Goal: Check status: Check status

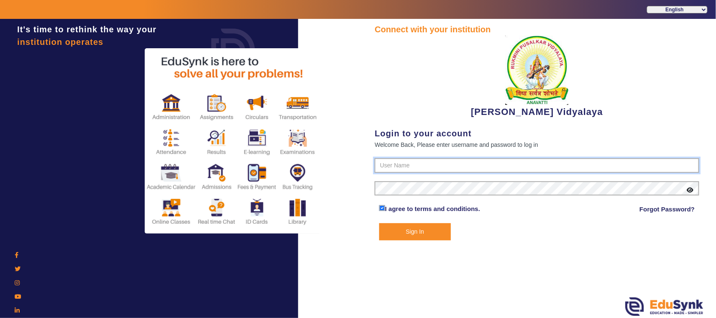
type input "1236547891"
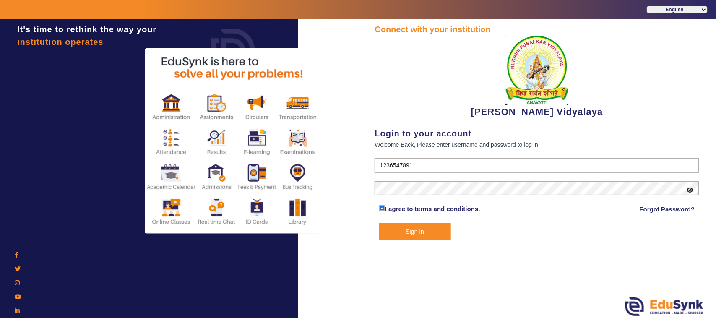
click at [412, 231] on button "Sign In" at bounding box center [415, 231] width 72 height 17
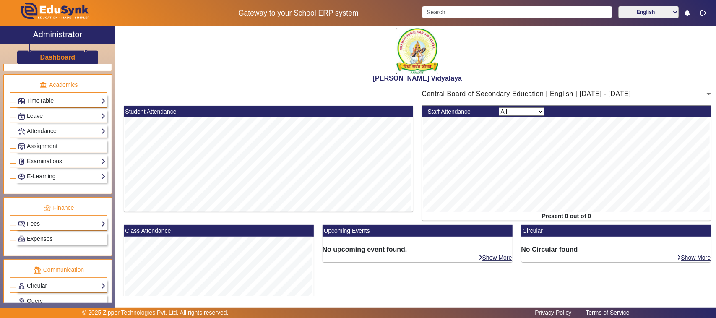
scroll to position [315, 0]
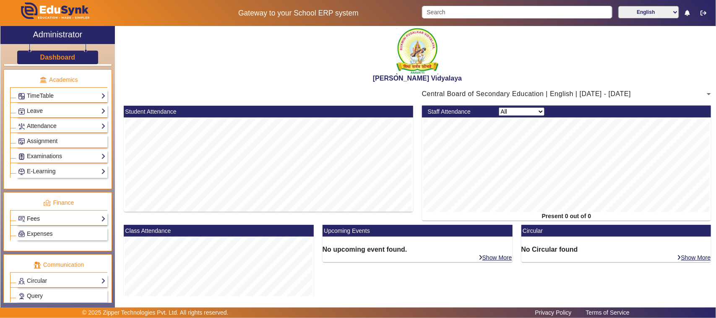
click at [42, 224] on link "Fees" at bounding box center [62, 219] width 88 height 10
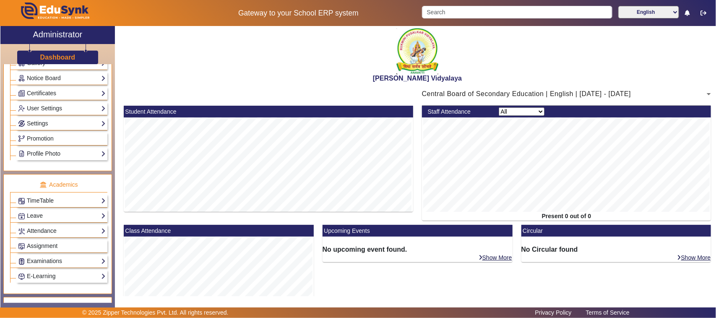
scroll to position [420, 0]
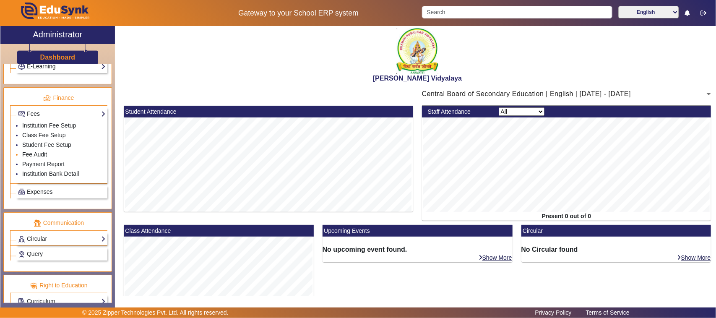
click at [37, 158] on link "Fee Audit" at bounding box center [34, 154] width 25 height 7
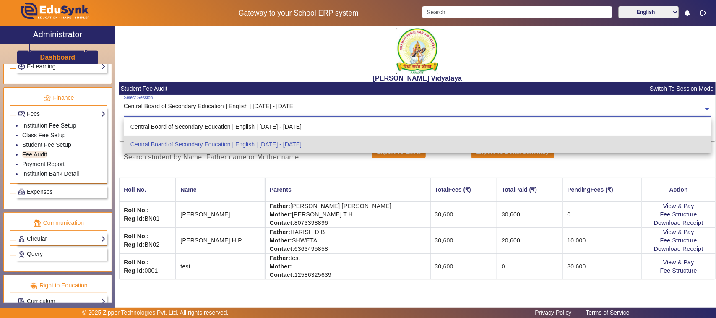
click at [280, 107] on input "text" at bounding box center [418, 109] width 588 height 9
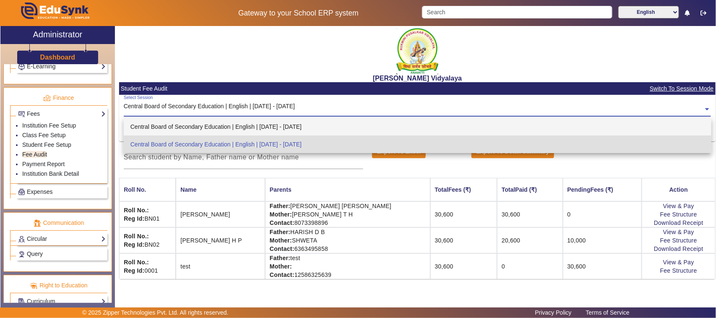
click at [273, 125] on div "Central Board of Secondary Education | English | [DATE] - [DATE]" at bounding box center [418, 127] width 588 height 18
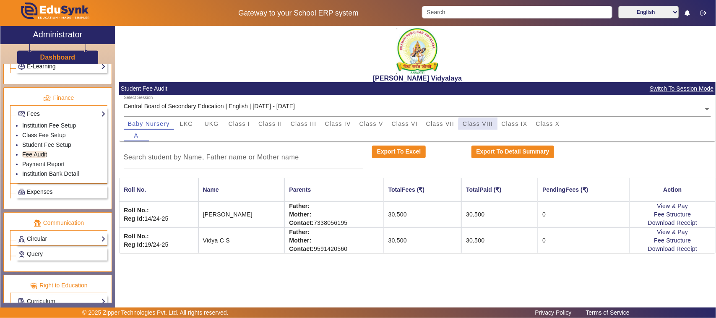
click at [480, 125] on span "Class VIII" at bounding box center [478, 124] width 30 height 6
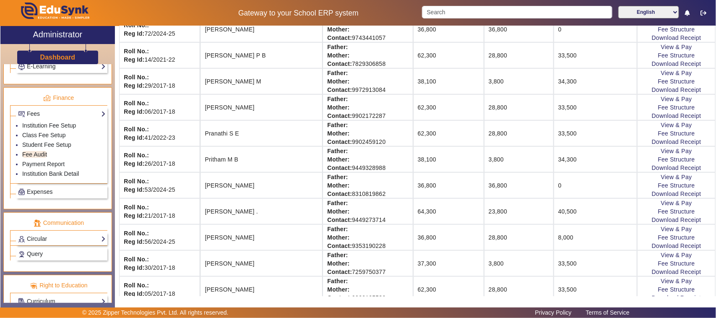
scroll to position [420, 0]
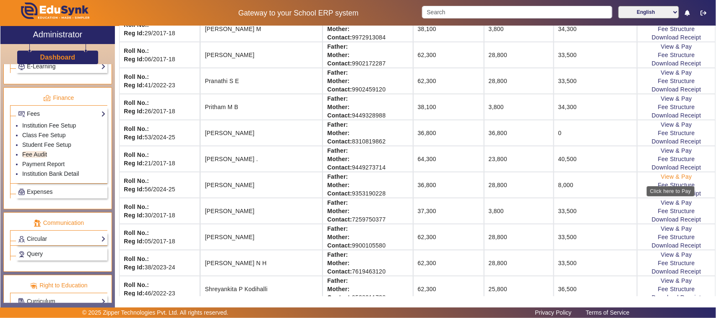
click at [664, 179] on link "View & Pay" at bounding box center [676, 176] width 31 height 7
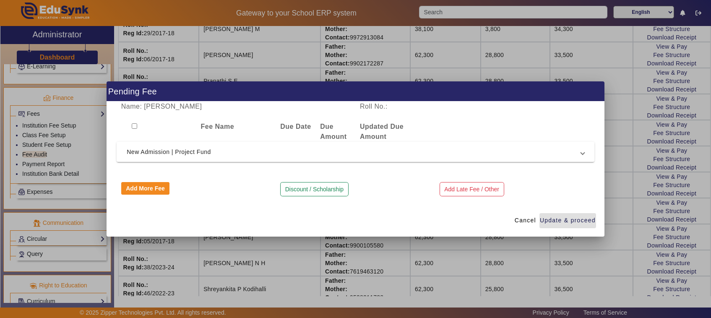
click at [470, 249] on div at bounding box center [355, 159] width 711 height 318
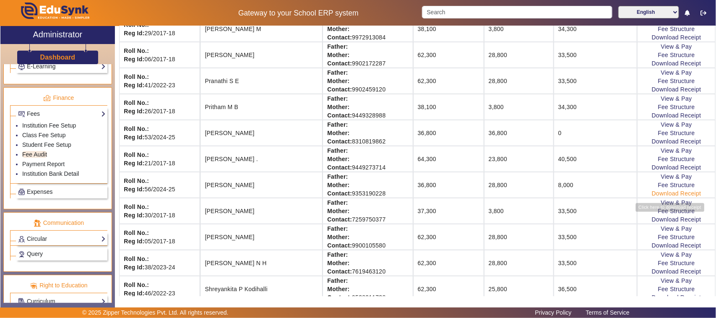
click at [660, 196] on link "Download Receipt" at bounding box center [677, 193] width 50 height 7
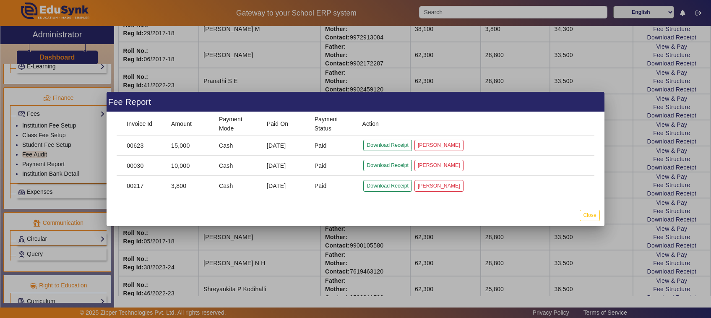
click at [448, 252] on div at bounding box center [355, 159] width 711 height 318
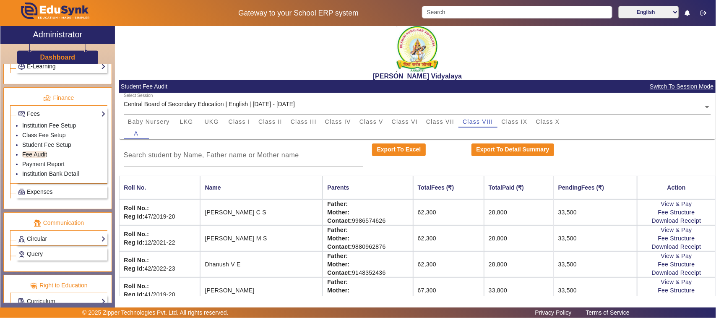
scroll to position [0, 0]
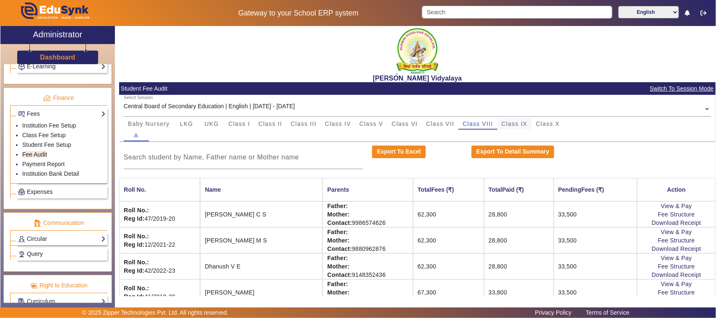
click at [519, 123] on span "Class IX" at bounding box center [515, 124] width 26 height 6
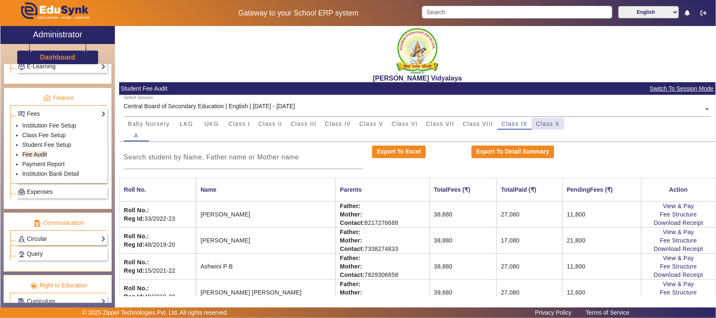
click at [555, 128] on span "Class X" at bounding box center [548, 124] width 24 height 12
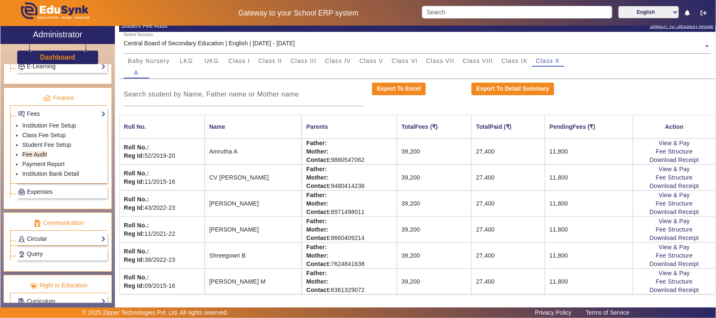
scroll to position [65, 0]
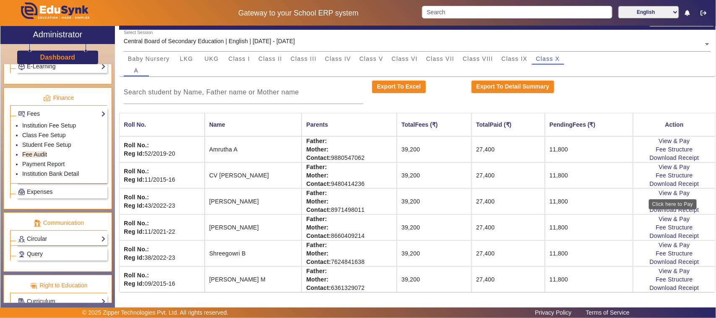
click at [666, 209] on div "Click here to Pay" at bounding box center [673, 204] width 48 height 10
click at [653, 210] on link "Download Receipt" at bounding box center [675, 209] width 50 height 7
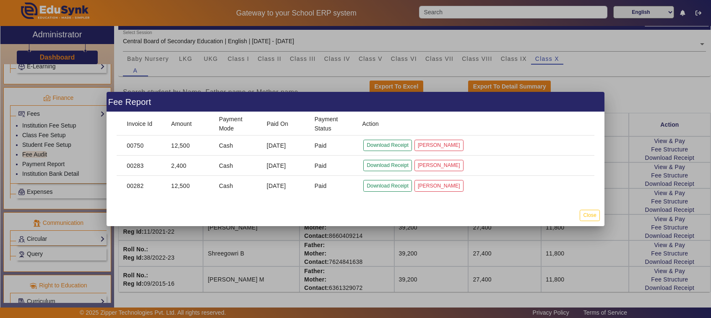
click at [444, 236] on div at bounding box center [355, 159] width 711 height 318
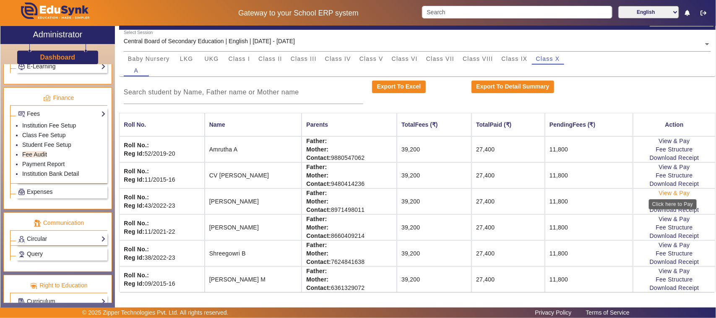
click at [666, 192] on link "View & Pay" at bounding box center [674, 193] width 31 height 7
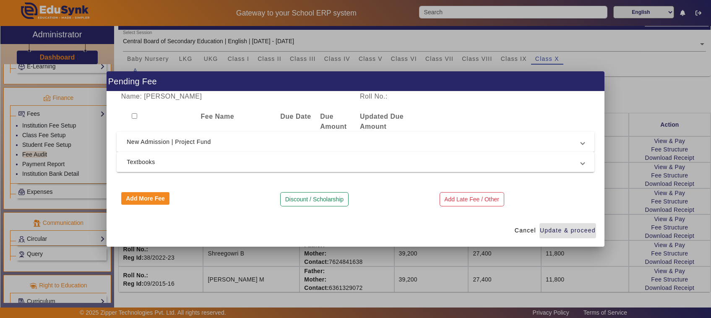
click at [616, 265] on div at bounding box center [355, 159] width 711 height 318
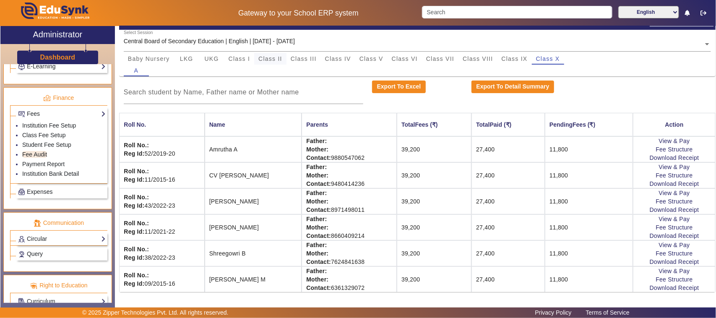
click at [270, 59] on span "Class II" at bounding box center [270, 59] width 24 height 6
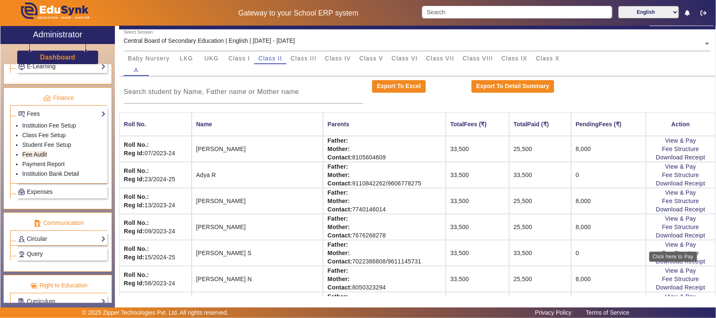
click at [668, 261] on div "Click here to Pay" at bounding box center [674, 257] width 48 height 10
click at [660, 261] on link "Download Receipt" at bounding box center [681, 261] width 50 height 7
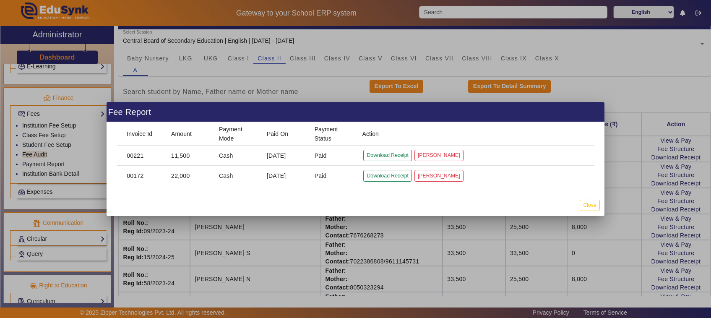
click at [453, 243] on div at bounding box center [355, 159] width 711 height 318
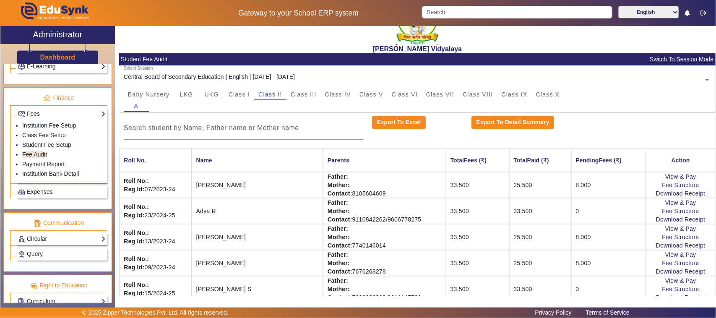
scroll to position [0, 0]
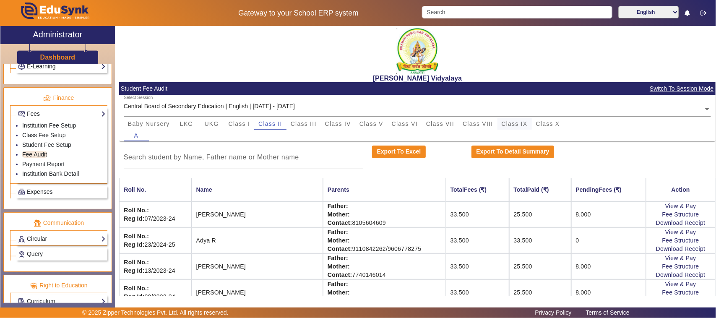
click at [509, 124] on span "Class IX" at bounding box center [515, 124] width 26 height 6
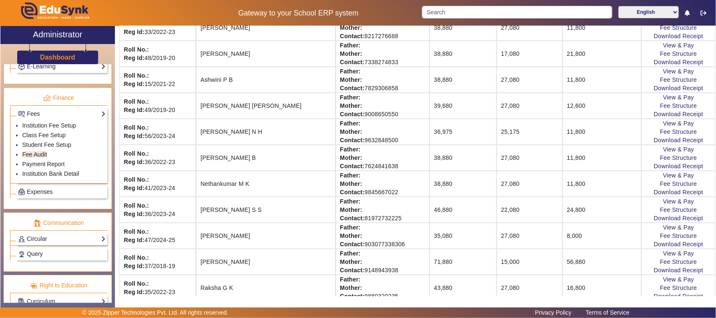
scroll to position [210, 0]
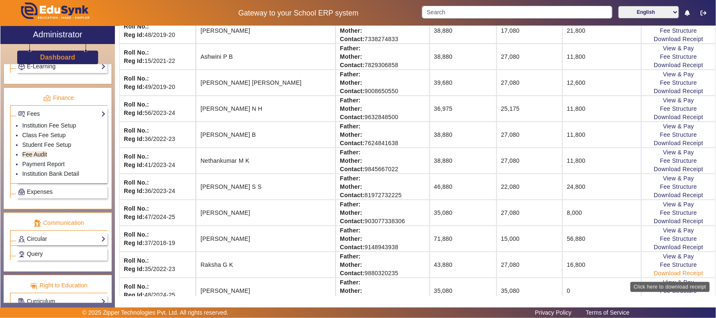
click at [661, 277] on link "Download Receipt" at bounding box center [679, 273] width 50 height 7
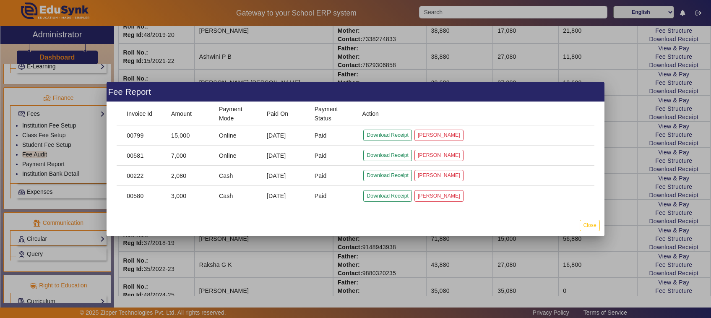
click at [376, 257] on div at bounding box center [355, 159] width 711 height 318
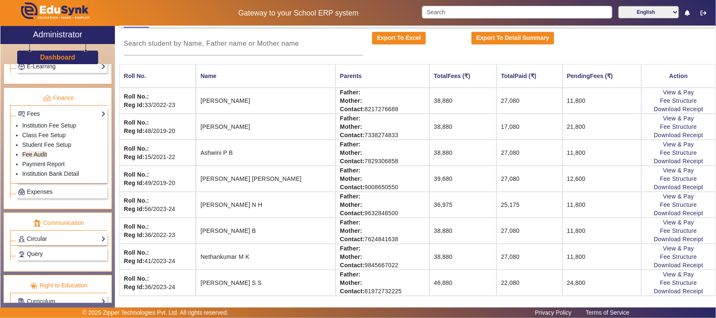
scroll to position [0, 0]
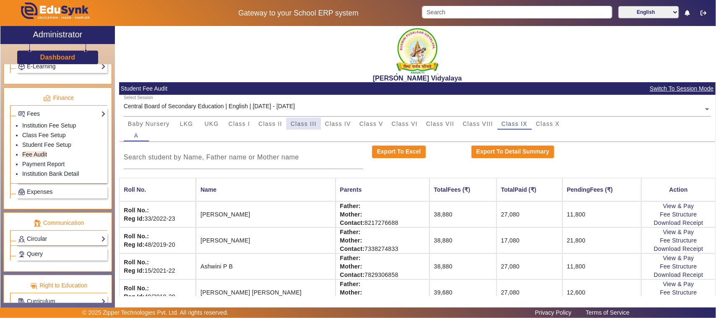
click at [305, 126] on span "Class III" at bounding box center [304, 124] width 26 height 6
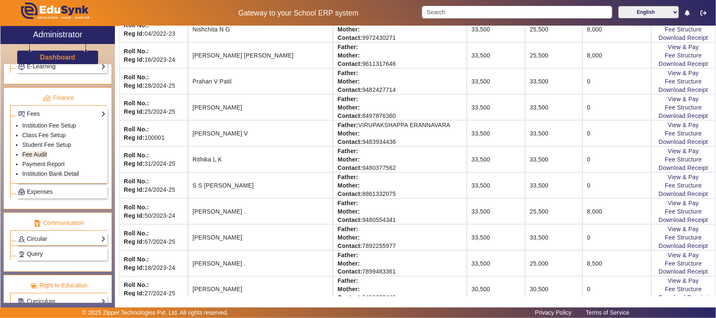
scroll to position [472, 0]
click at [666, 274] on link "Download Receipt" at bounding box center [684, 271] width 50 height 7
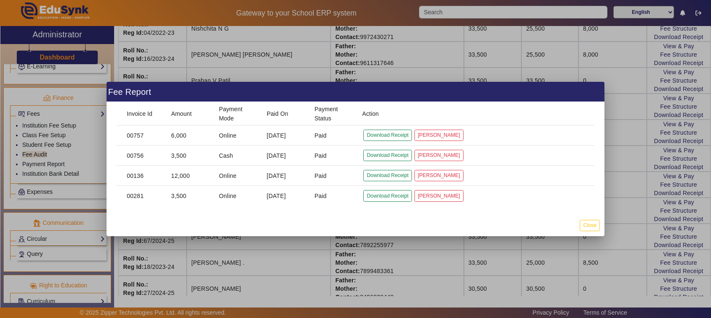
click at [288, 242] on div at bounding box center [355, 159] width 711 height 318
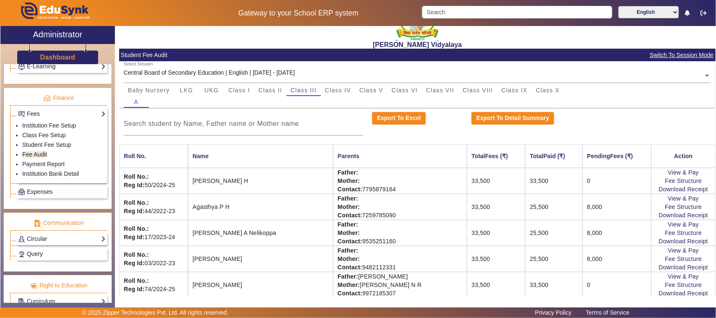
scroll to position [0, 0]
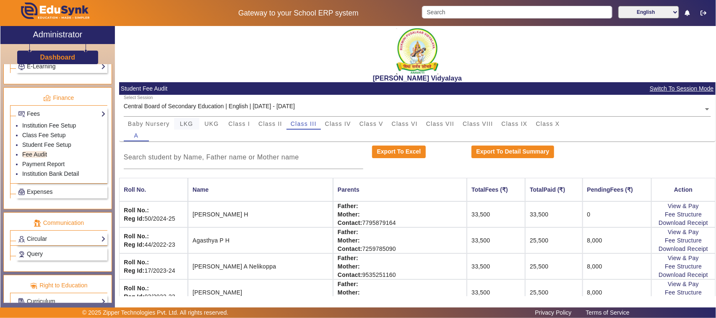
click at [186, 123] on span "LKG" at bounding box center [186, 124] width 13 height 6
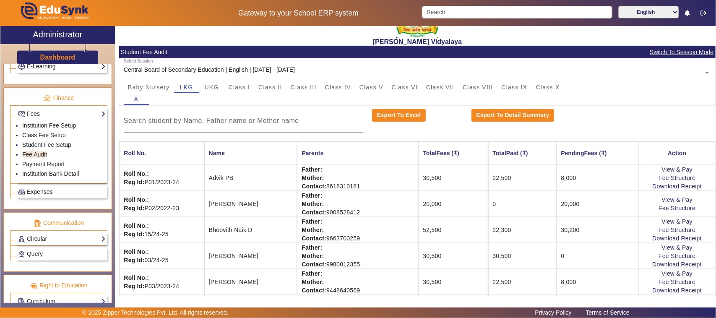
scroll to position [105, 0]
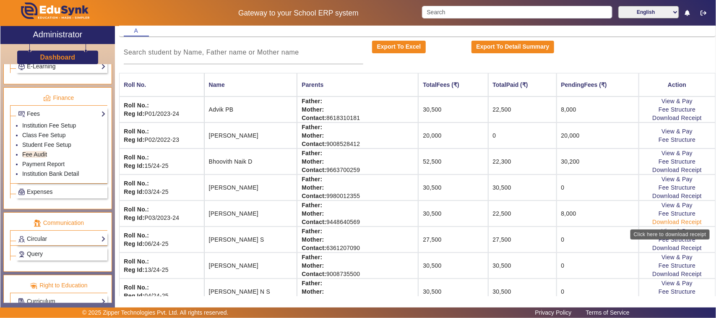
click at [660, 222] on link "Download Receipt" at bounding box center [678, 222] width 50 height 7
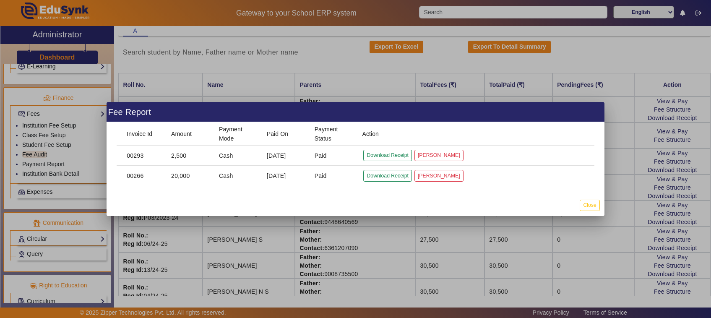
click at [557, 256] on div at bounding box center [355, 159] width 711 height 318
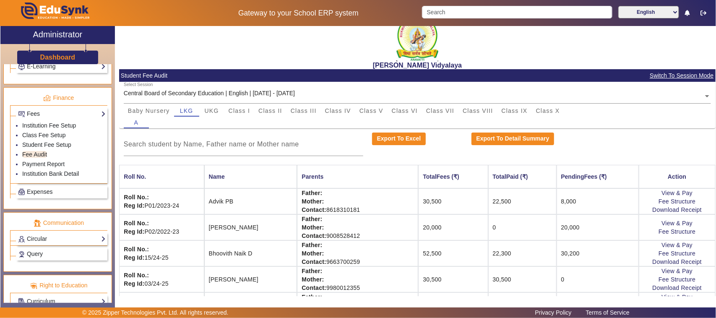
scroll to position [0, 0]
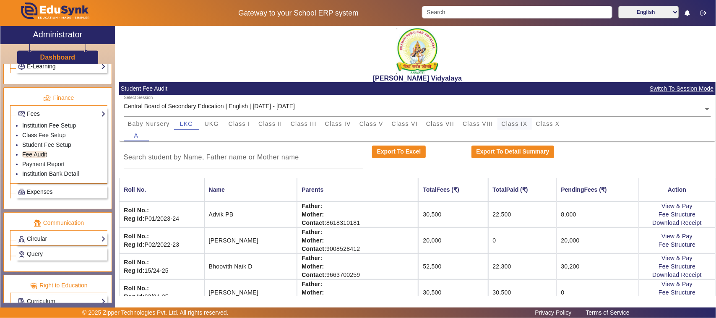
click at [510, 122] on span "Class IX" at bounding box center [515, 124] width 26 height 6
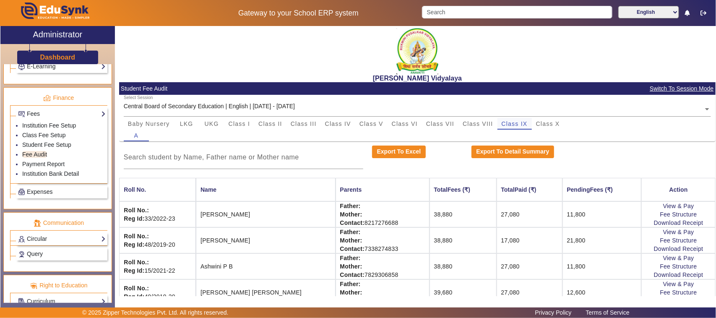
click at [511, 125] on span "Class IX" at bounding box center [515, 124] width 26 height 6
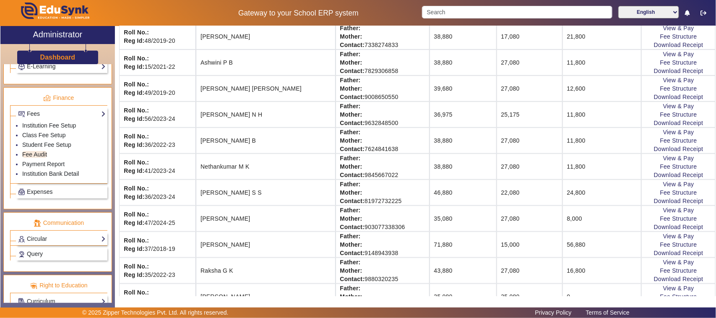
scroll to position [210, 0]
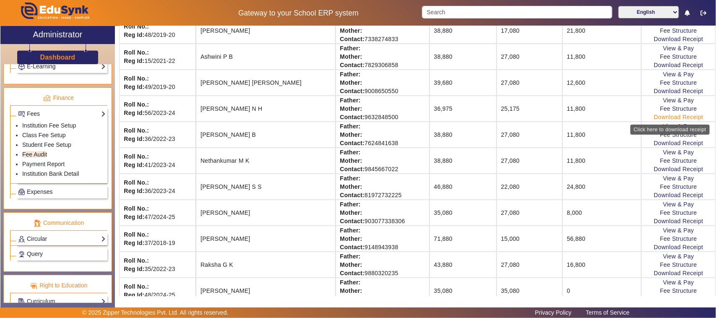
click at [658, 118] on link "Download Receipt" at bounding box center [679, 117] width 50 height 7
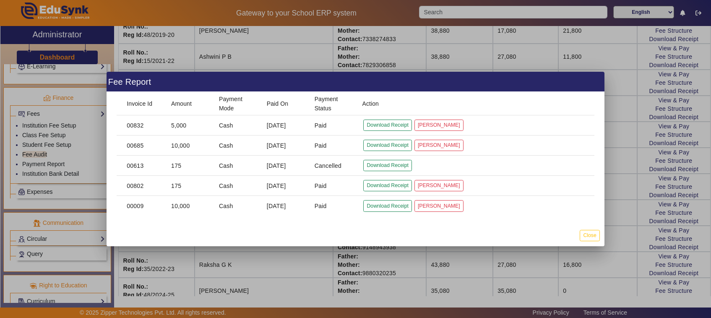
click at [624, 238] on div at bounding box center [355, 159] width 711 height 318
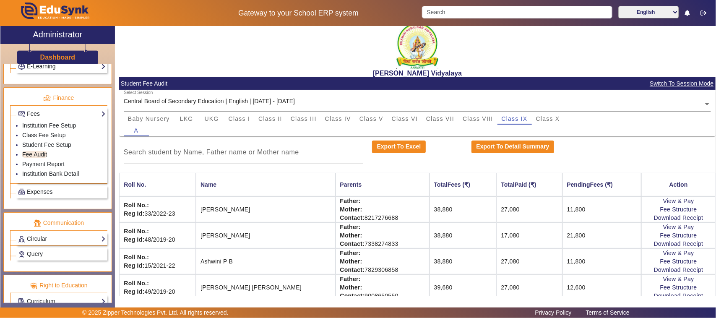
scroll to position [0, 0]
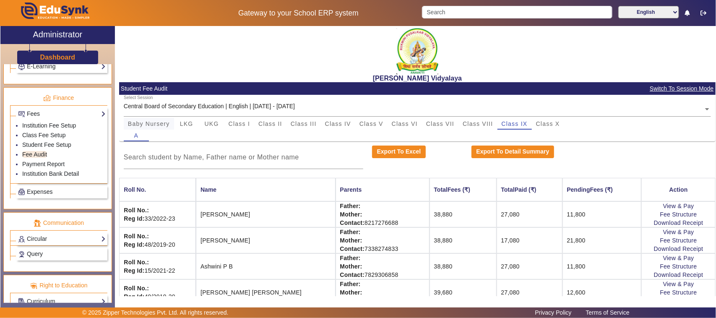
click at [141, 123] on span "Baby Nursery" at bounding box center [149, 124] width 42 height 6
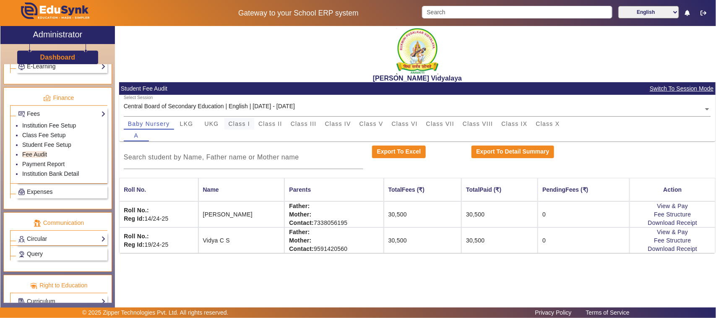
click at [240, 126] on span "Class I" at bounding box center [240, 124] width 22 height 6
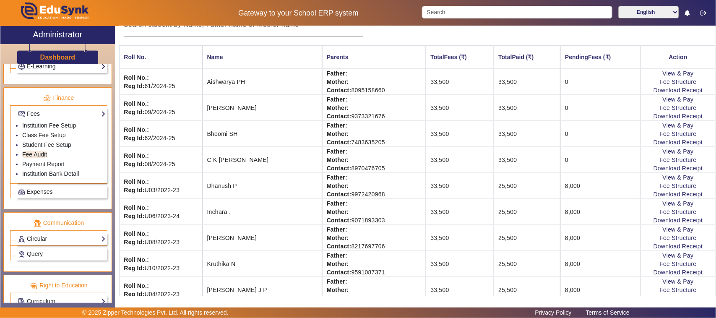
scroll to position [210, 0]
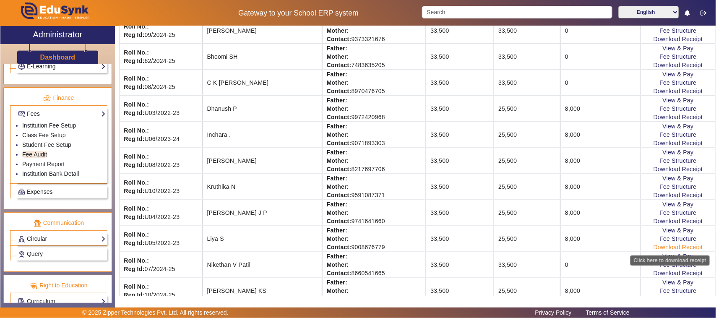
click at [662, 251] on link "Download Receipt" at bounding box center [679, 247] width 50 height 7
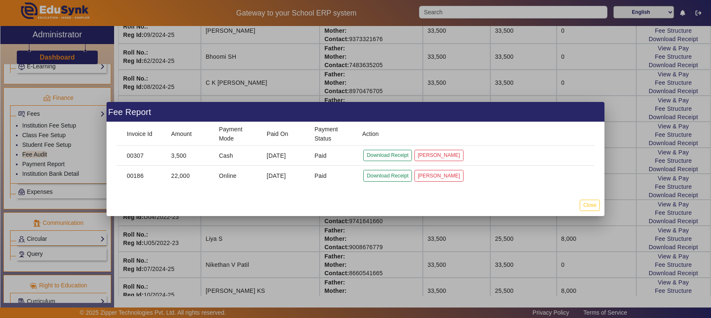
click at [538, 261] on div at bounding box center [355, 159] width 711 height 318
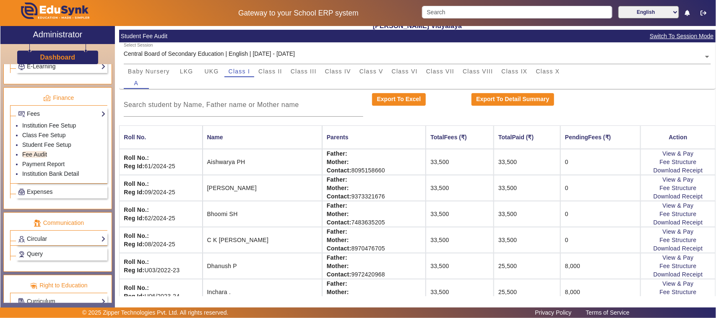
scroll to position [0, 0]
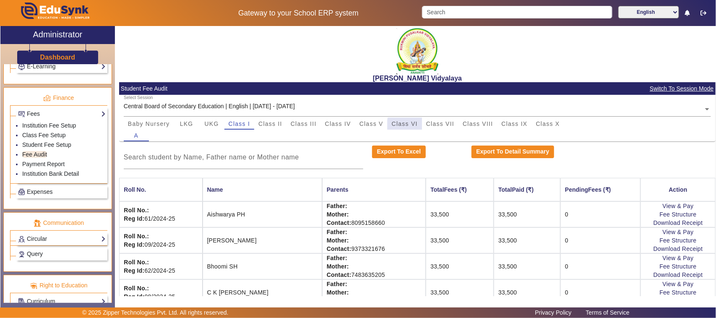
click at [415, 125] on span "Class VI" at bounding box center [405, 124] width 26 height 6
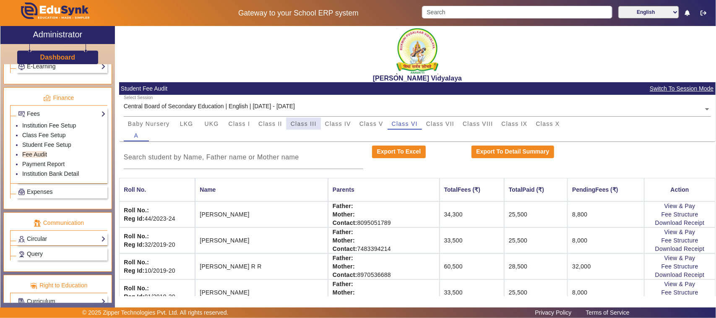
click at [301, 124] on span "Class III" at bounding box center [304, 124] width 26 height 6
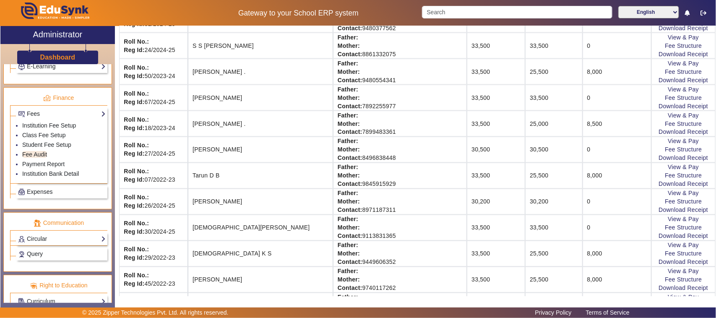
scroll to position [629, 0]
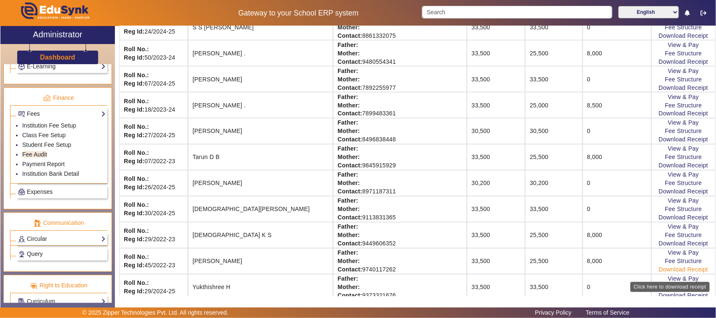
click at [674, 273] on link "Download Receipt" at bounding box center [684, 269] width 50 height 7
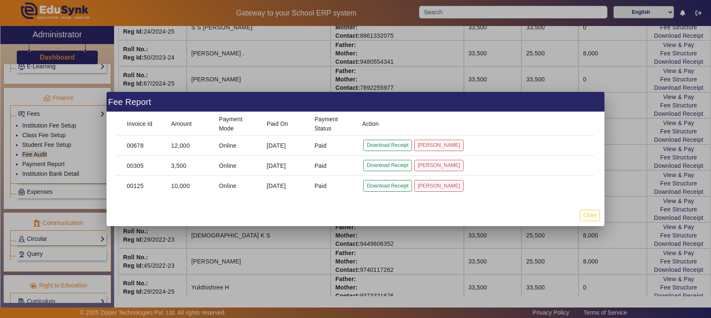
click at [439, 244] on div at bounding box center [355, 159] width 711 height 318
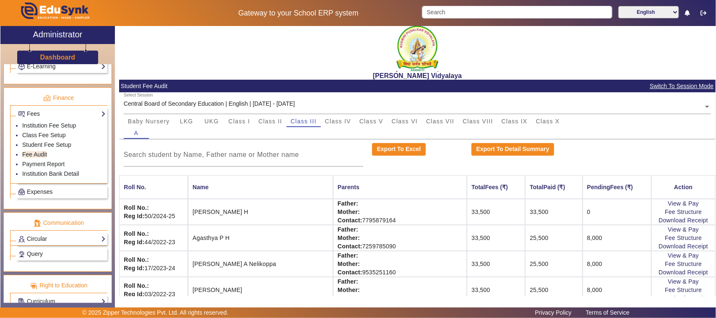
scroll to position [0, 0]
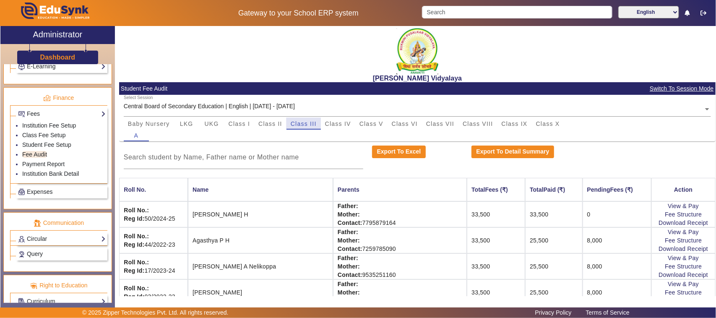
click at [305, 128] on span "Class III" at bounding box center [304, 124] width 26 height 12
click at [661, 252] on link "Download Receipt" at bounding box center [684, 248] width 50 height 7
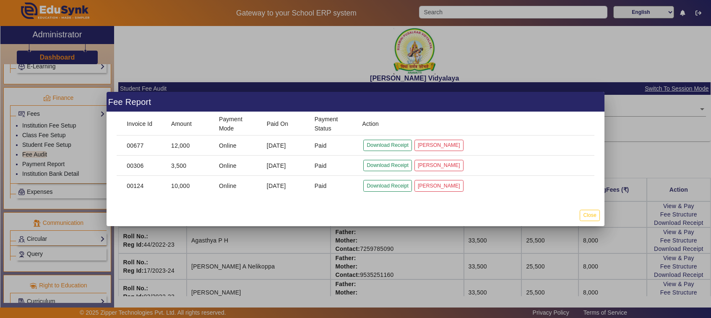
click at [363, 140] on button "Download Receipt" at bounding box center [387, 145] width 48 height 11
click at [501, 76] on div at bounding box center [355, 159] width 711 height 318
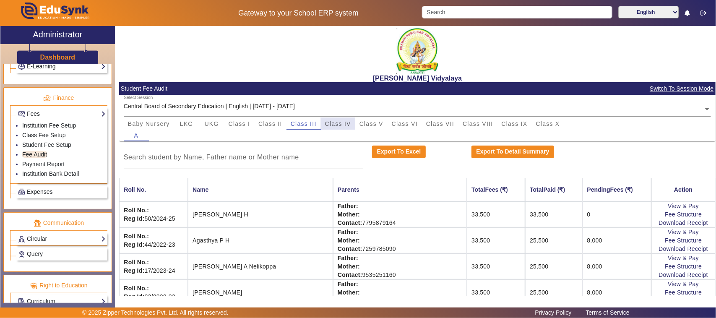
click at [337, 123] on span "Class IV" at bounding box center [338, 124] width 26 height 6
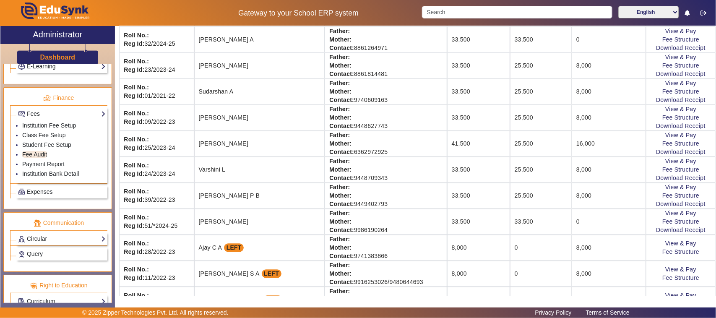
scroll to position [734, 0]
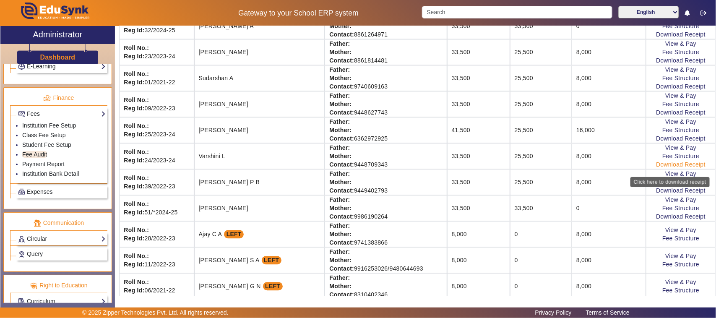
click at [662, 168] on link "Download Receipt" at bounding box center [681, 165] width 50 height 7
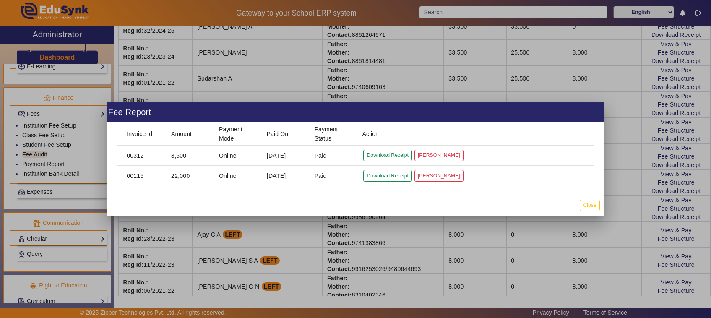
click at [379, 245] on div at bounding box center [355, 159] width 711 height 318
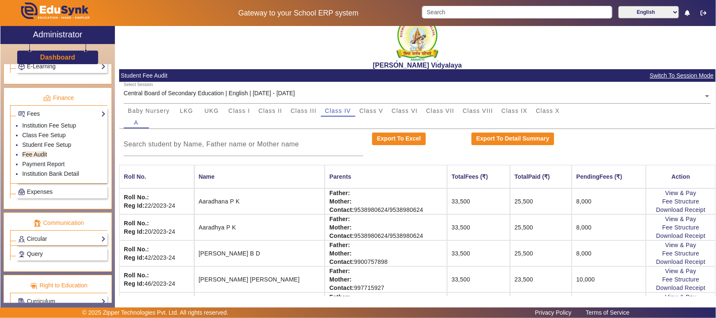
scroll to position [0, 0]
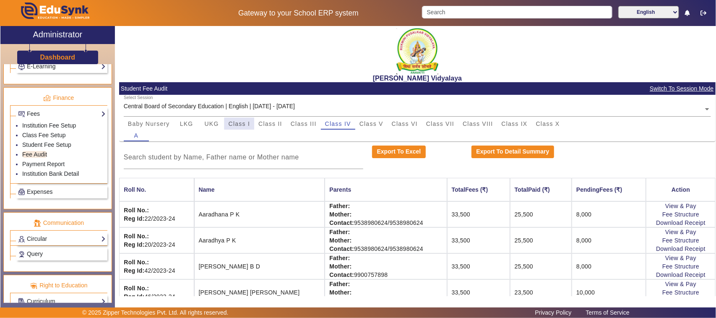
click at [242, 124] on span "Class I" at bounding box center [240, 124] width 22 height 6
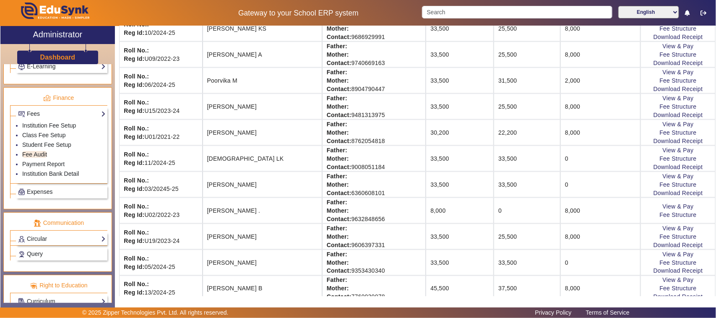
scroll to position [577, 0]
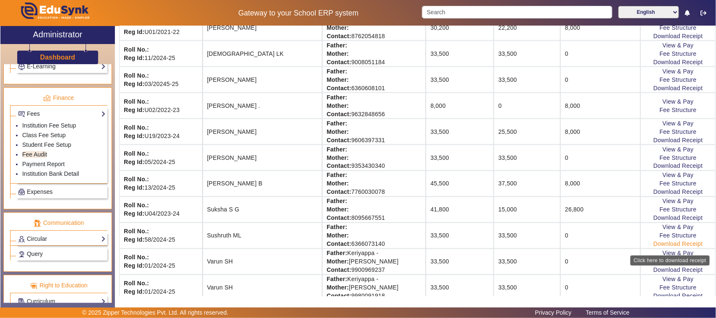
click at [659, 248] on link "Download Receipt" at bounding box center [679, 244] width 50 height 7
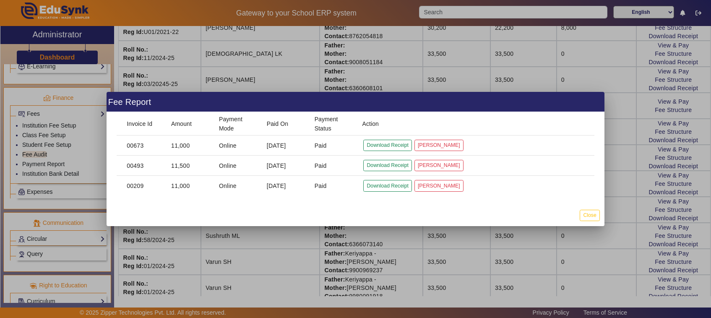
click at [468, 261] on div at bounding box center [355, 159] width 711 height 318
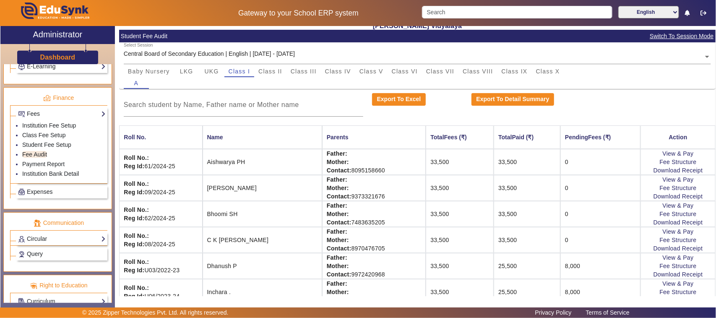
scroll to position [0, 0]
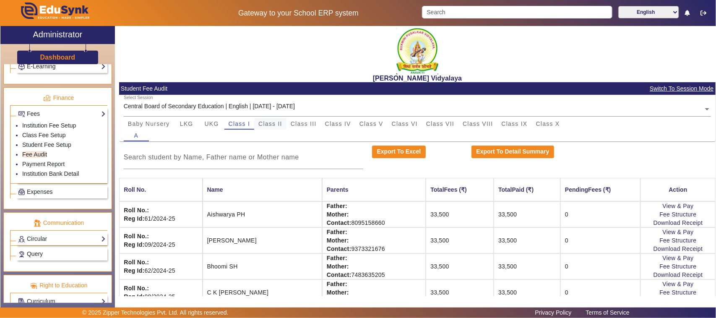
click at [273, 122] on span "Class II" at bounding box center [270, 124] width 24 height 6
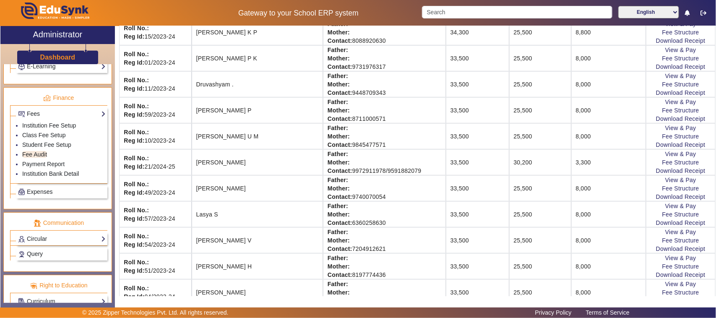
scroll to position [315, 0]
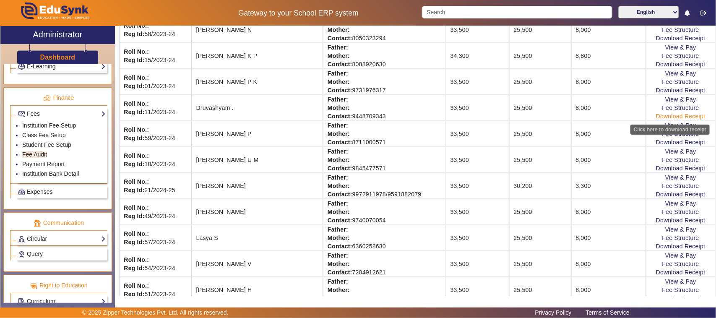
click at [658, 118] on link "Download Receipt" at bounding box center [681, 116] width 50 height 7
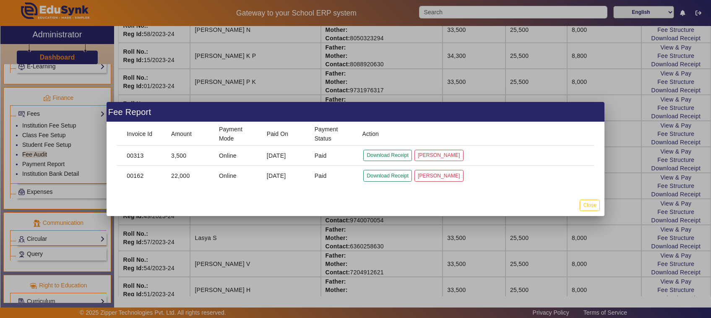
click at [598, 246] on div at bounding box center [355, 159] width 711 height 318
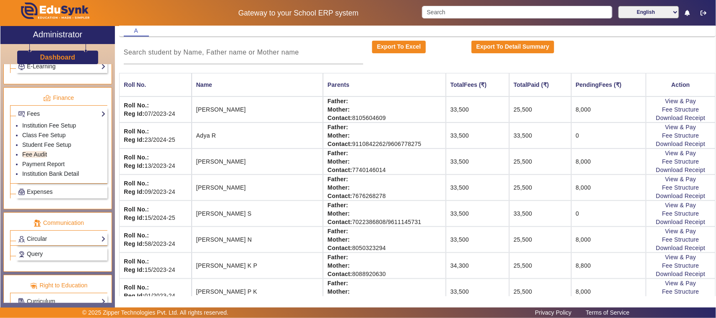
scroll to position [0, 0]
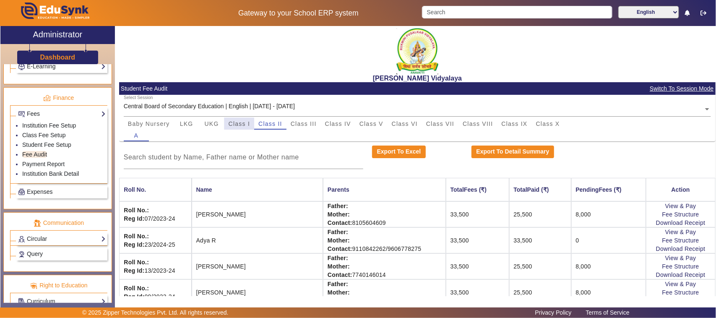
click at [235, 124] on span "Class I" at bounding box center [240, 124] width 22 height 6
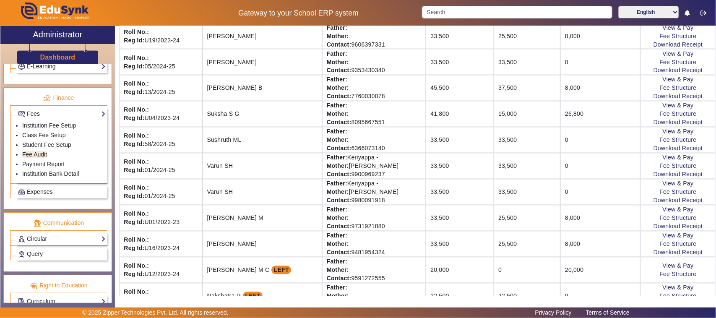
scroll to position [682, 0]
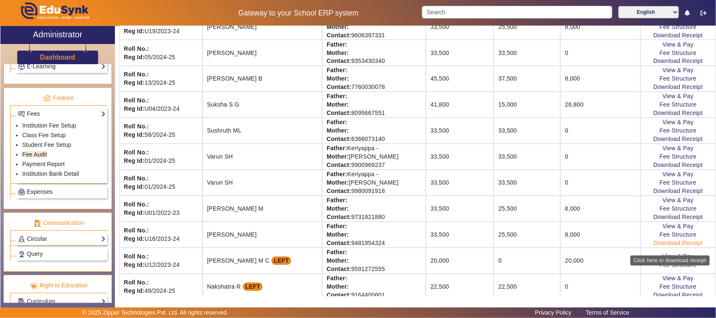
click at [656, 247] on link "Download Receipt" at bounding box center [679, 243] width 50 height 7
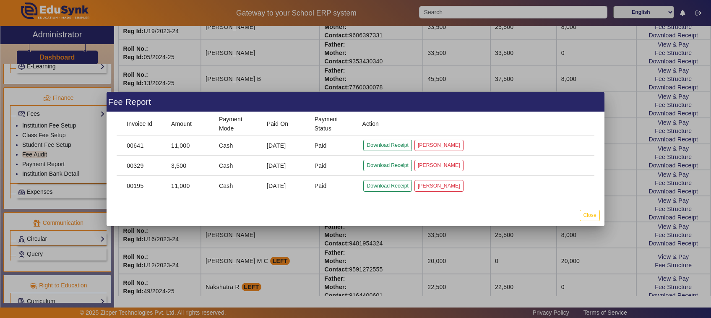
click at [542, 265] on div at bounding box center [355, 159] width 711 height 318
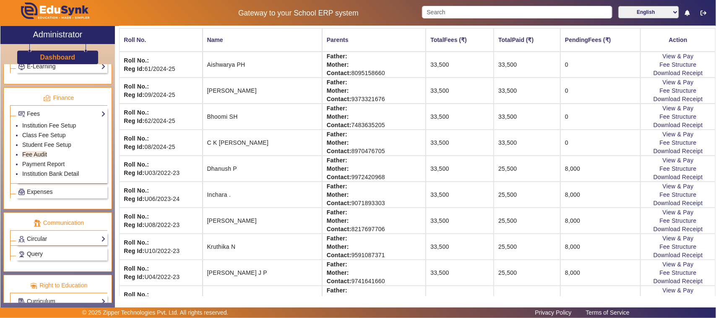
scroll to position [0, 0]
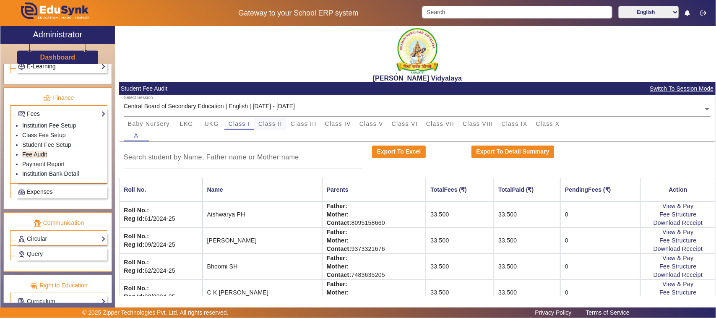
click at [271, 125] on span "Class II" at bounding box center [270, 124] width 24 height 6
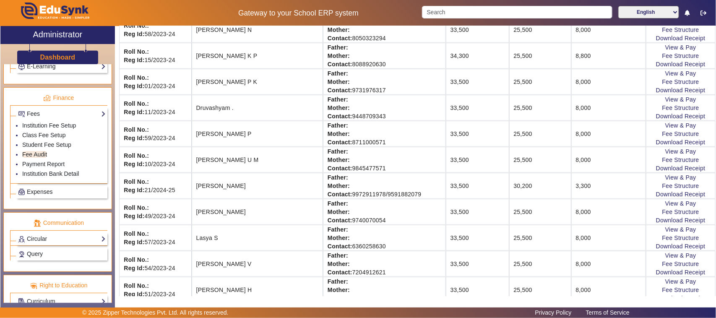
scroll to position [367, 0]
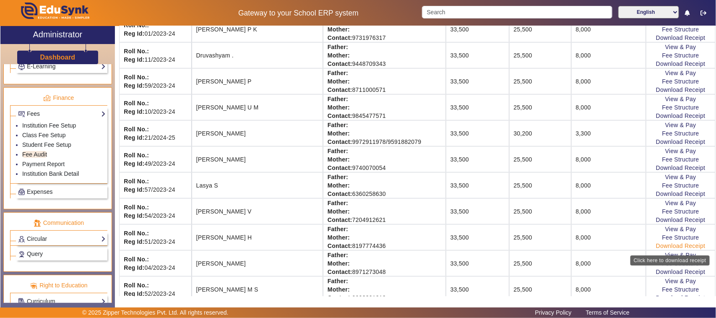
click at [668, 246] on link "Download Receipt" at bounding box center [681, 246] width 50 height 7
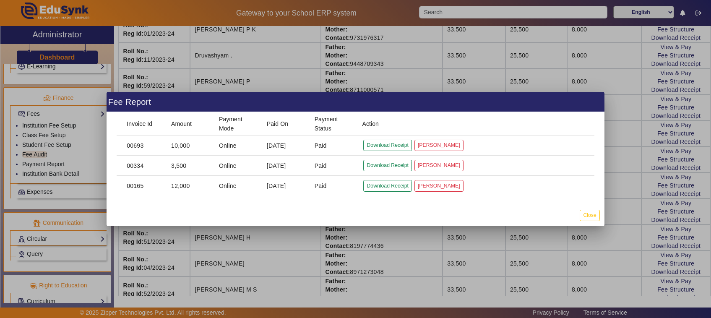
click at [404, 252] on div at bounding box center [355, 159] width 711 height 318
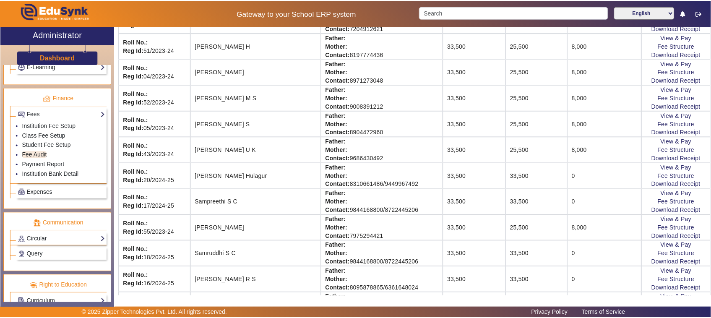
scroll to position [577, 0]
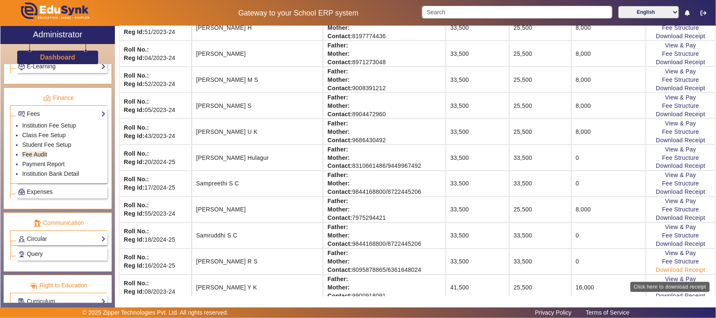
click at [666, 274] on link "Download Receipt" at bounding box center [681, 270] width 50 height 7
